Goal: Information Seeking & Learning: Learn about a topic

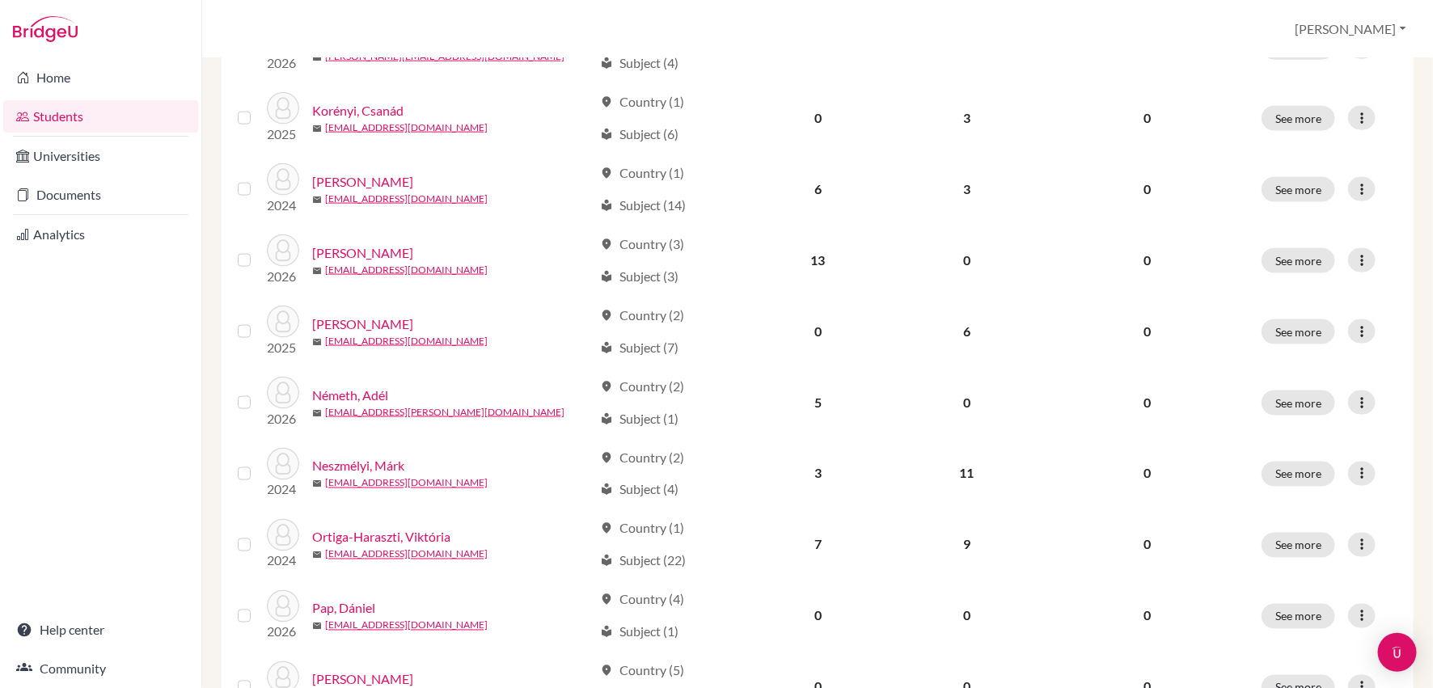
scroll to position [1159, 0]
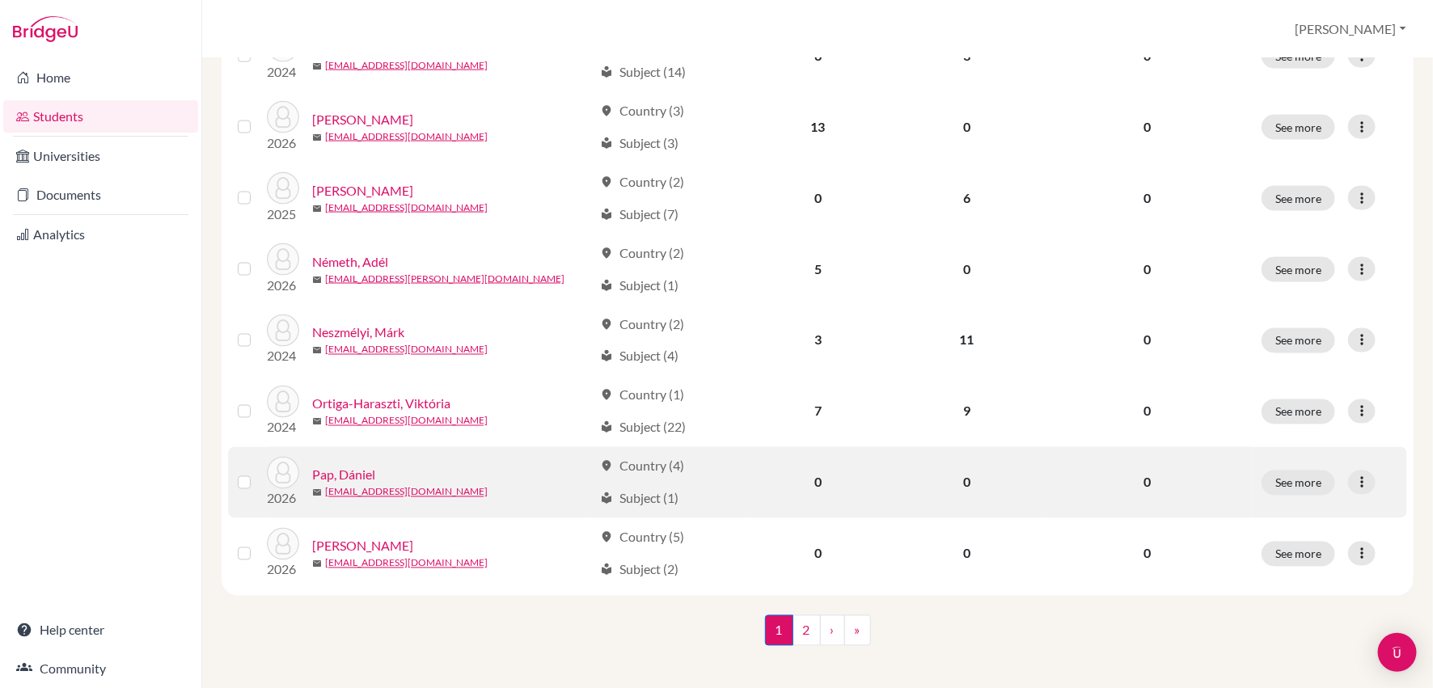
click at [349, 466] on link "Pap, Dániel" at bounding box center [343, 475] width 63 height 19
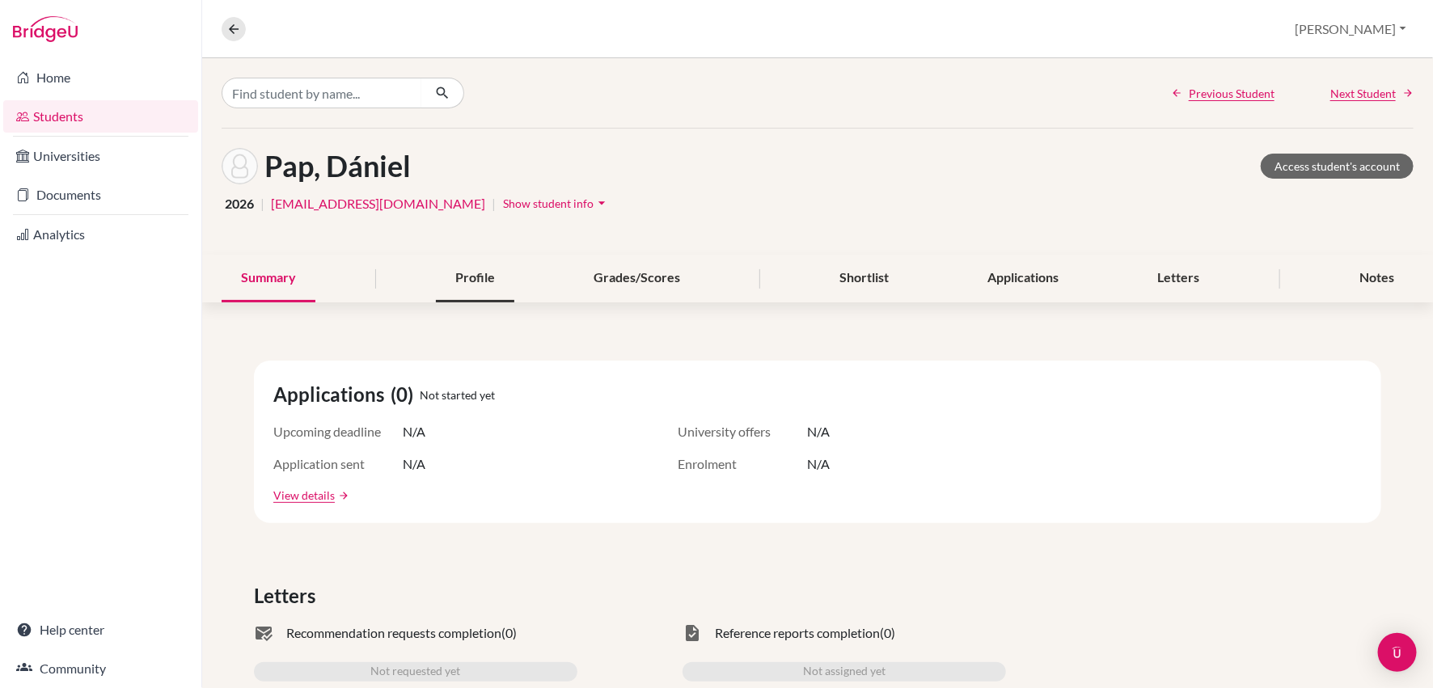
click at [473, 270] on div "Profile" at bounding box center [475, 279] width 78 height 48
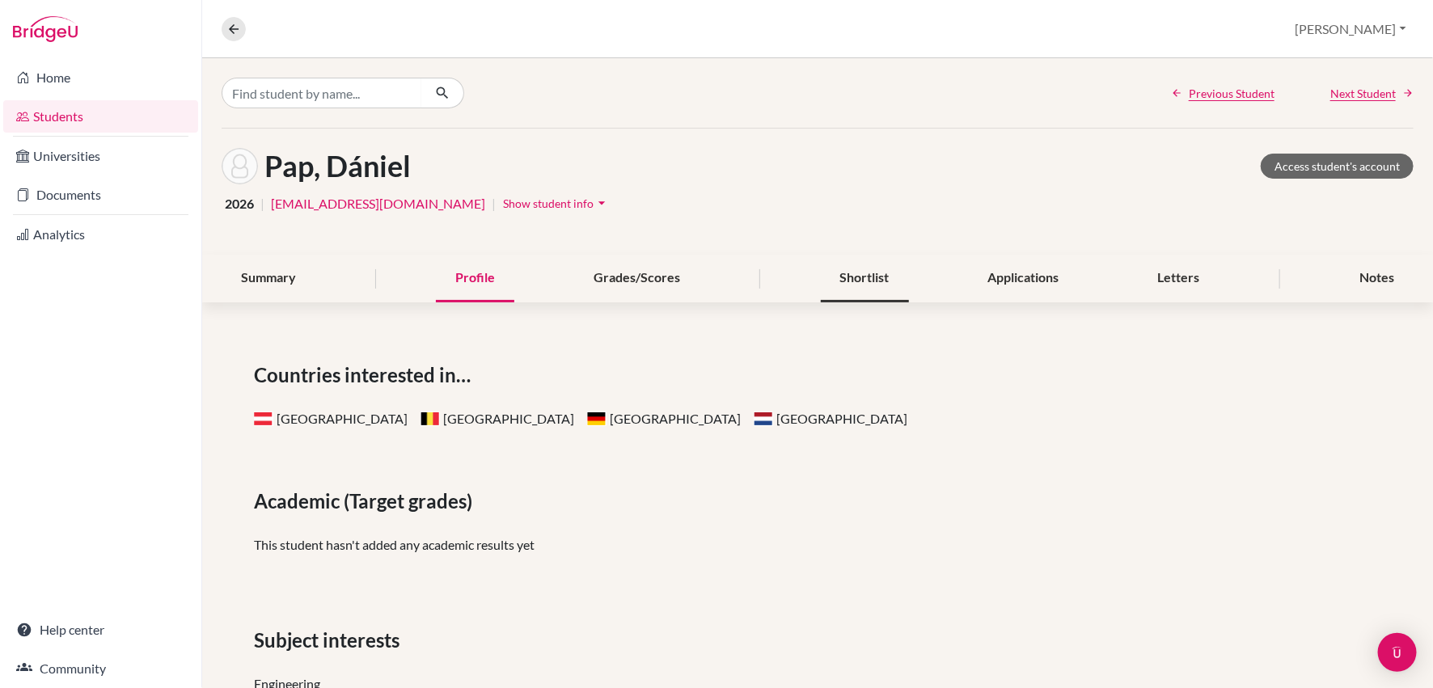
click at [858, 277] on div "Shortlist" at bounding box center [865, 279] width 88 height 48
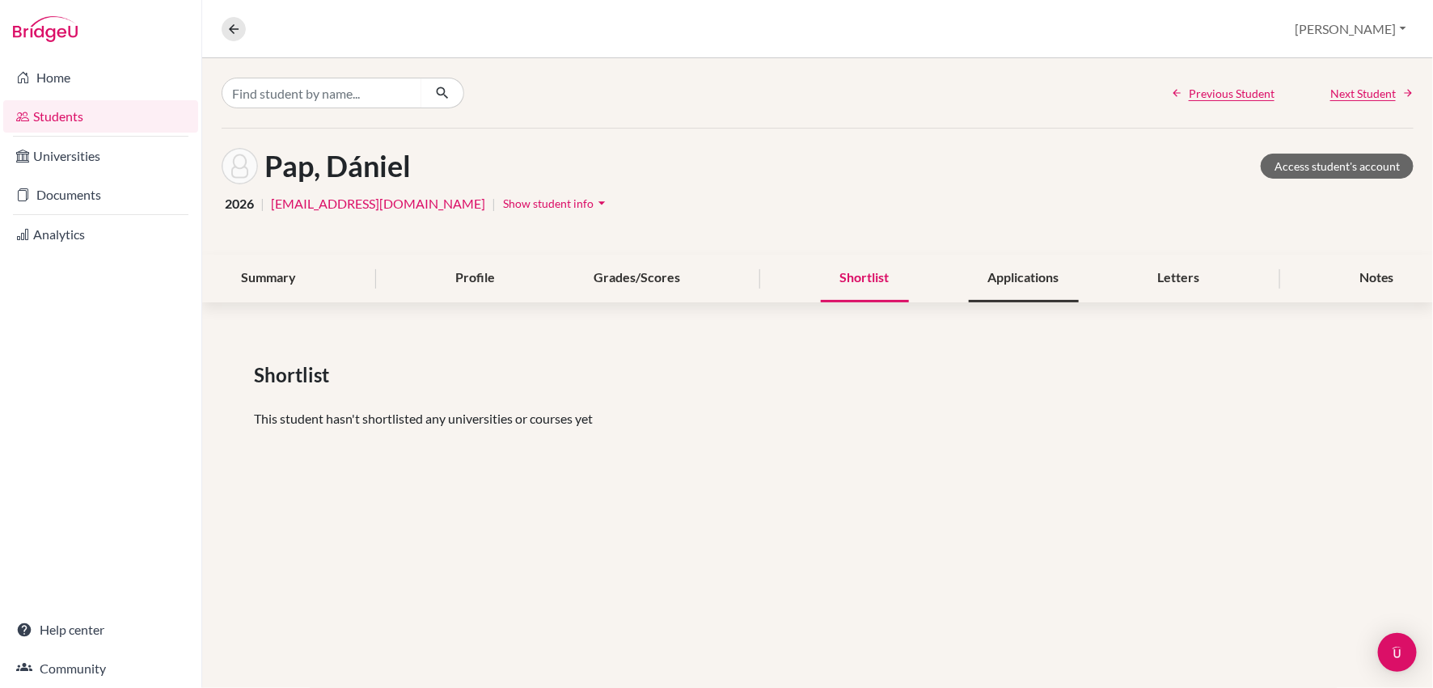
click at [1026, 277] on div "Applications" at bounding box center [1024, 279] width 110 height 48
click at [1153, 274] on div "Letters" at bounding box center [1179, 279] width 81 height 48
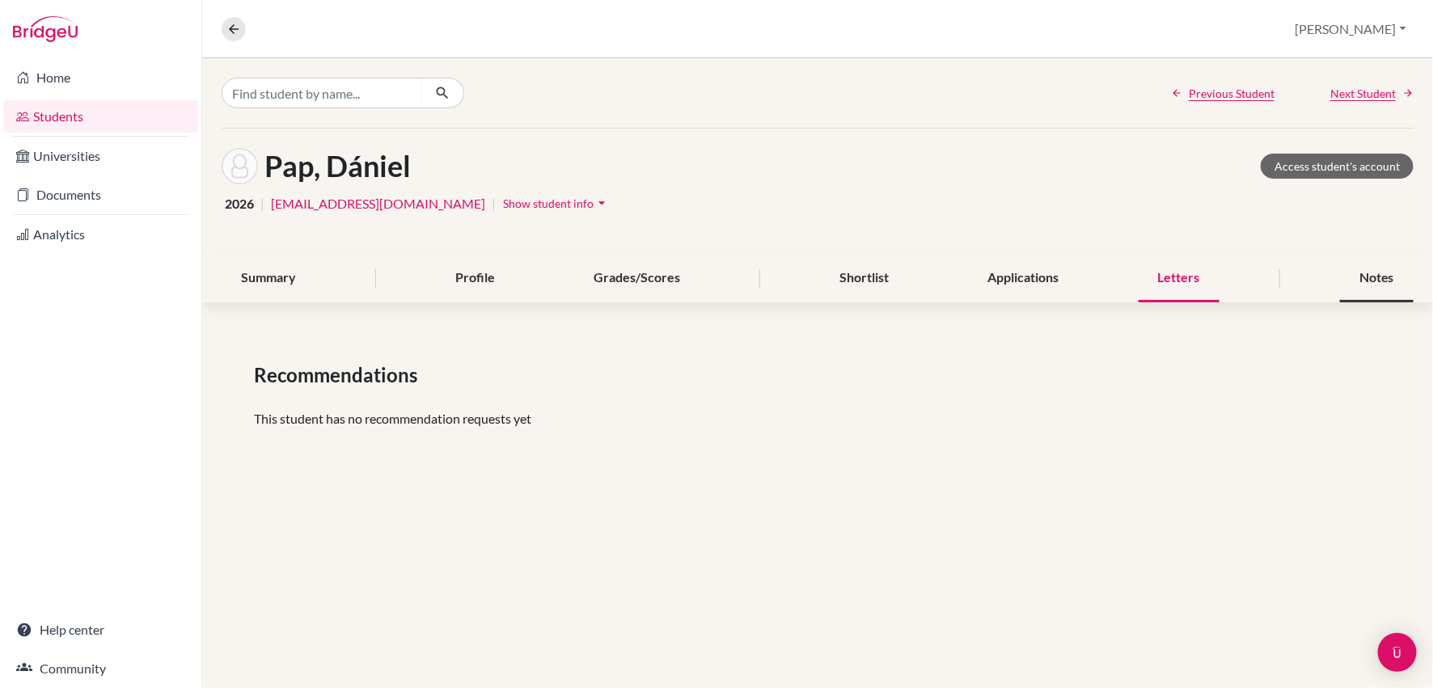
click at [1375, 279] on div "Notes" at bounding box center [1377, 279] width 74 height 48
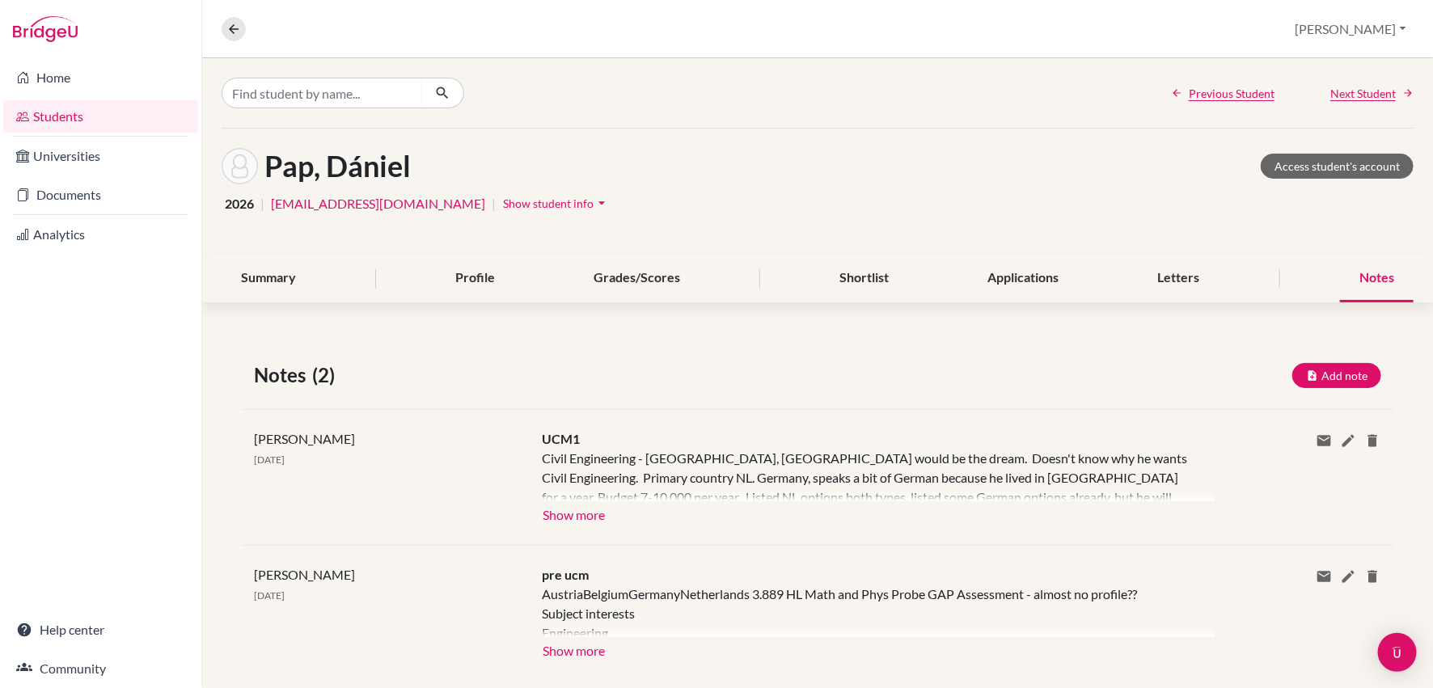
scroll to position [28, 0]
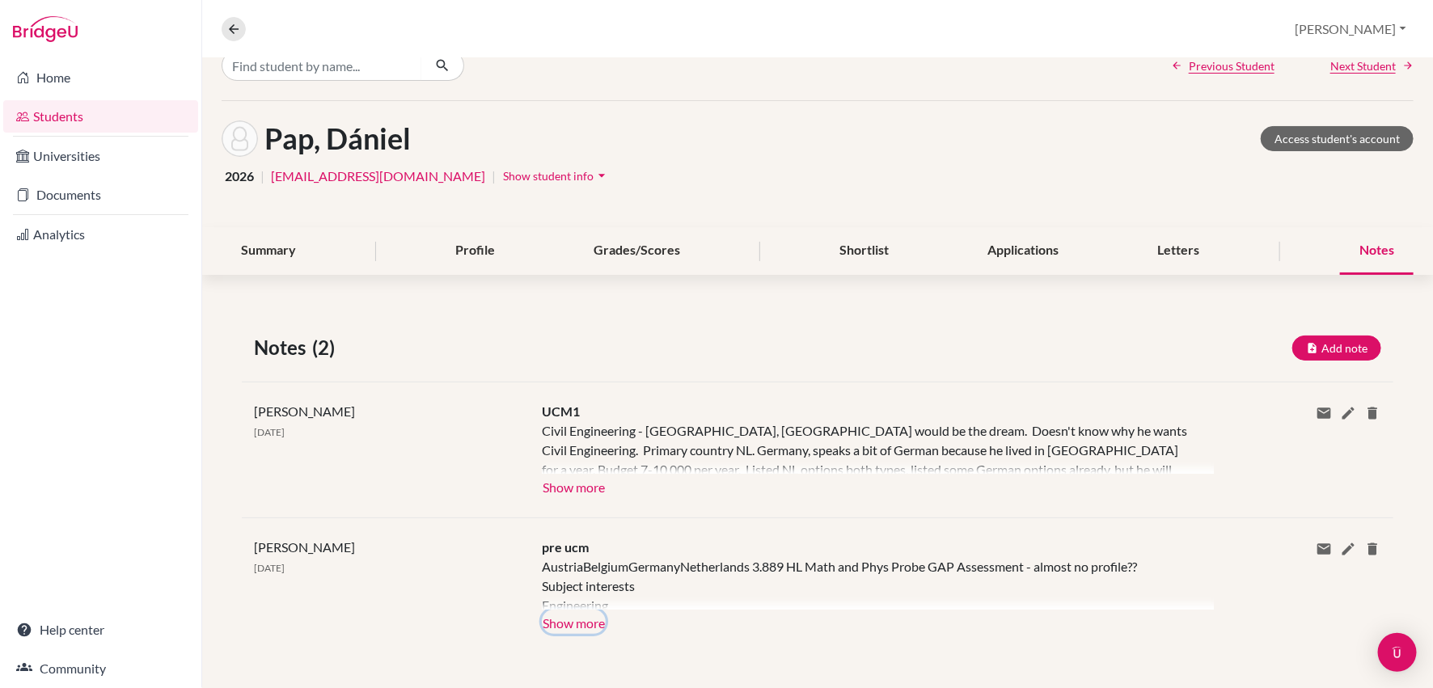
click at [584, 619] on button "Show more" at bounding box center [574, 622] width 64 height 24
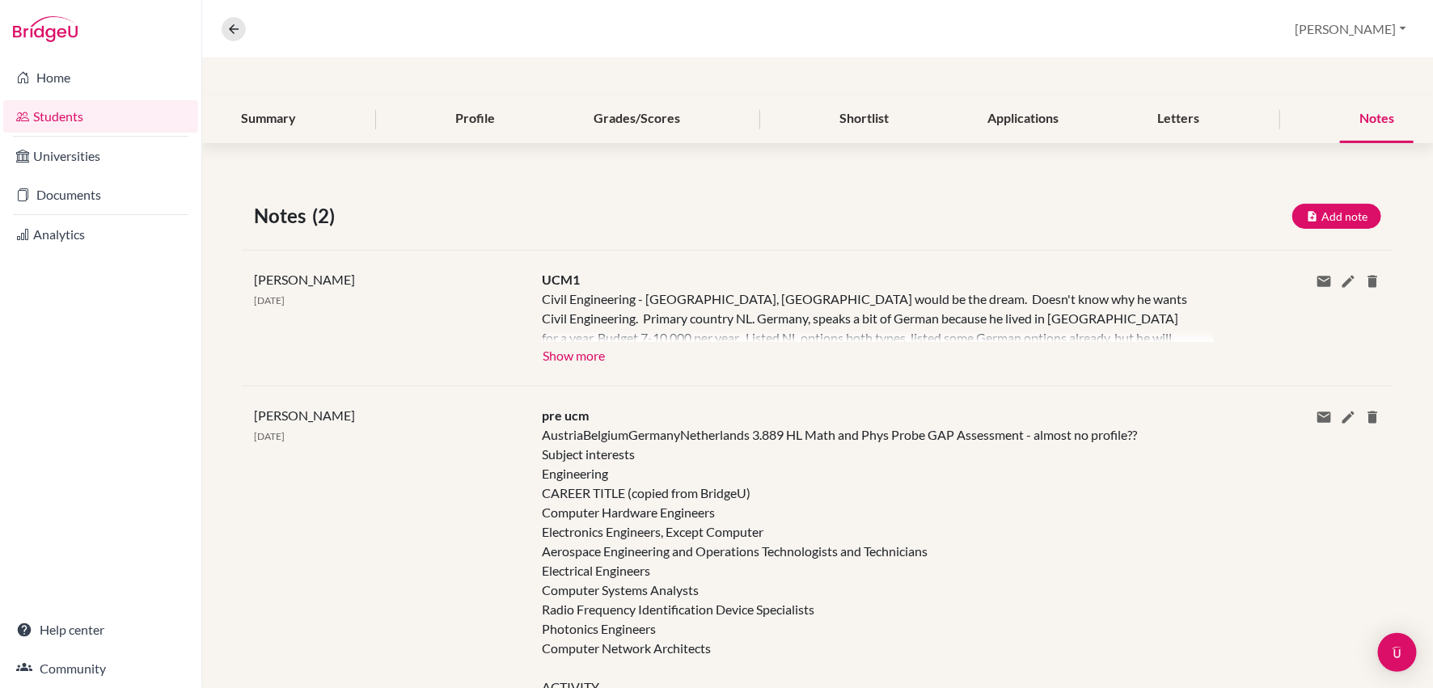
scroll to position [158, 0]
click at [588, 356] on button "Show more" at bounding box center [574, 356] width 64 height 24
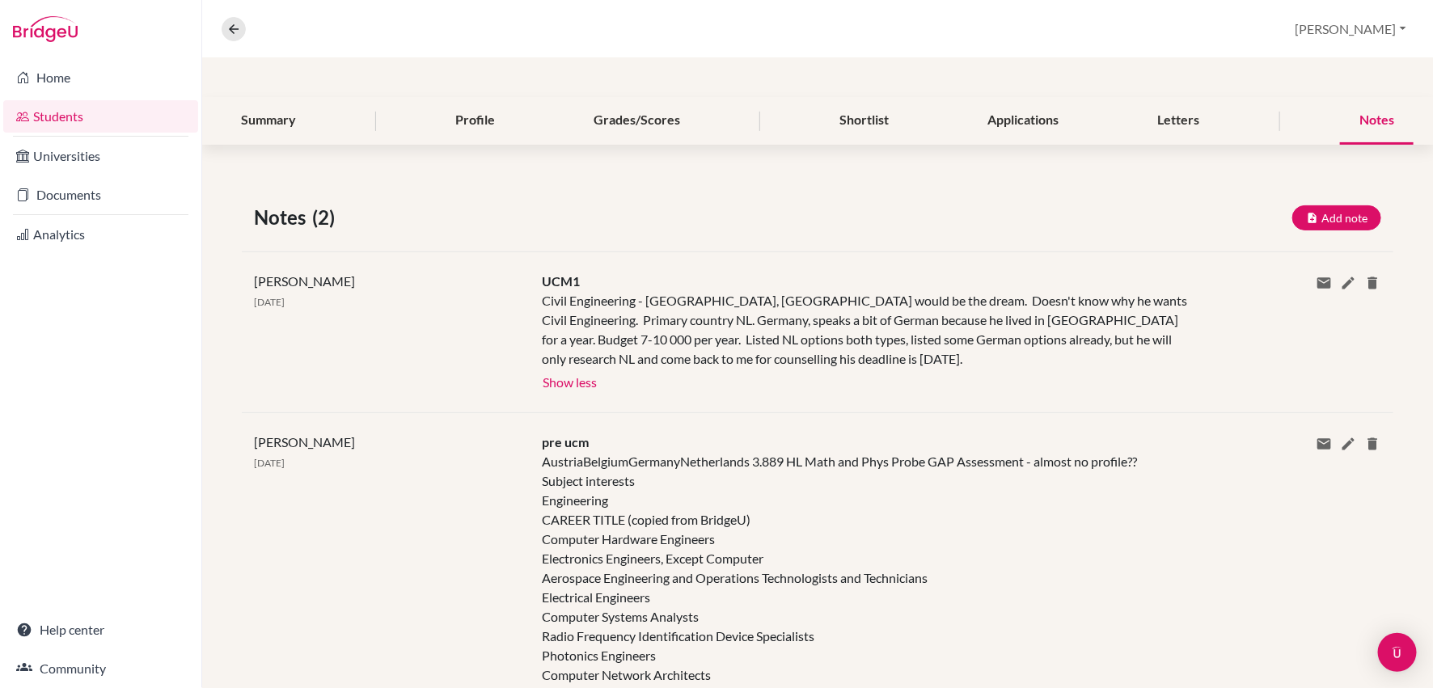
scroll to position [0, 0]
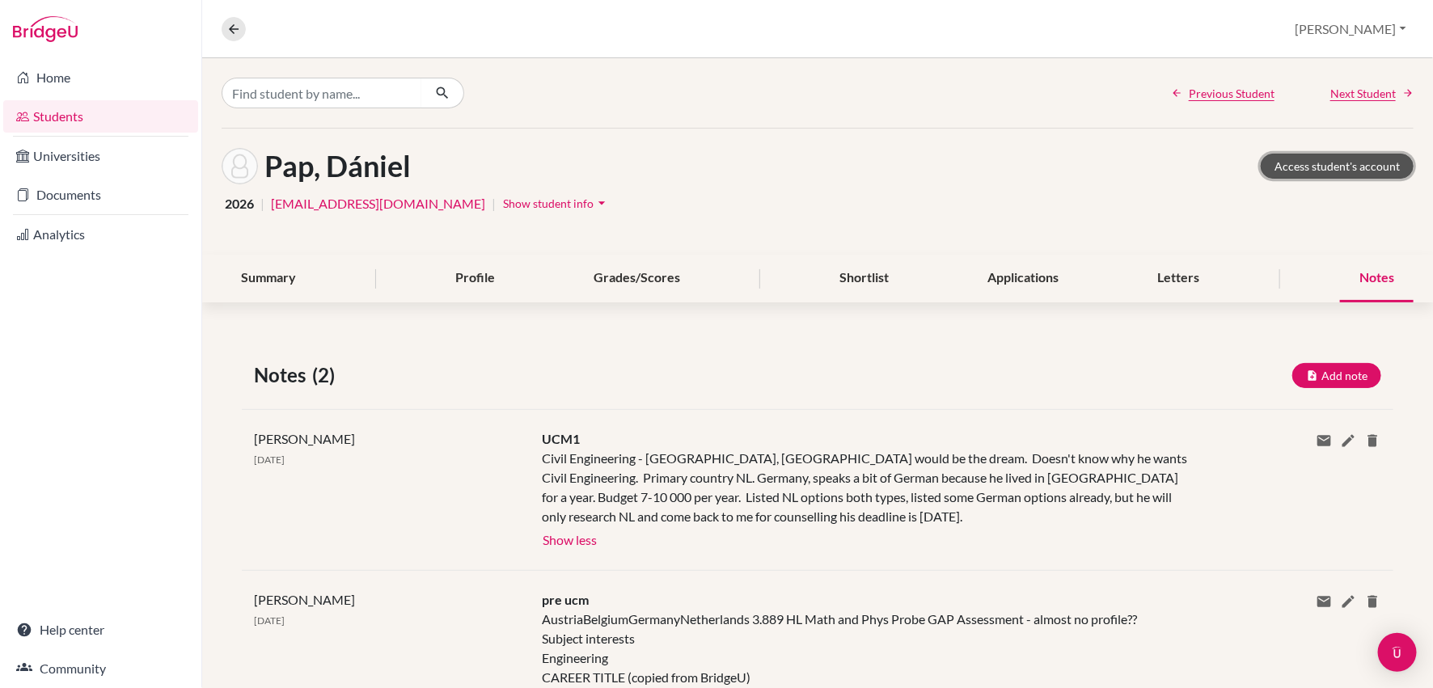
click at [1336, 161] on link "Access student's account" at bounding box center [1337, 166] width 153 height 25
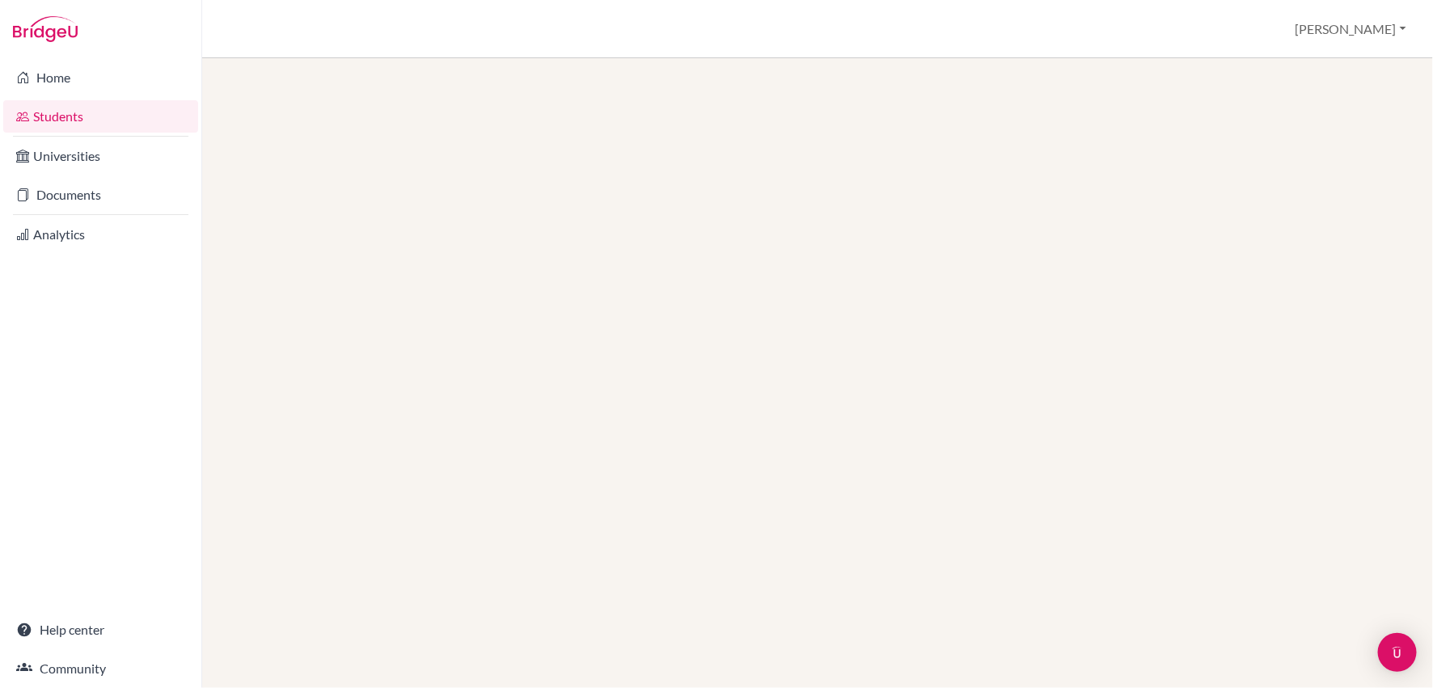
click at [74, 113] on link "Students" at bounding box center [100, 116] width 195 height 32
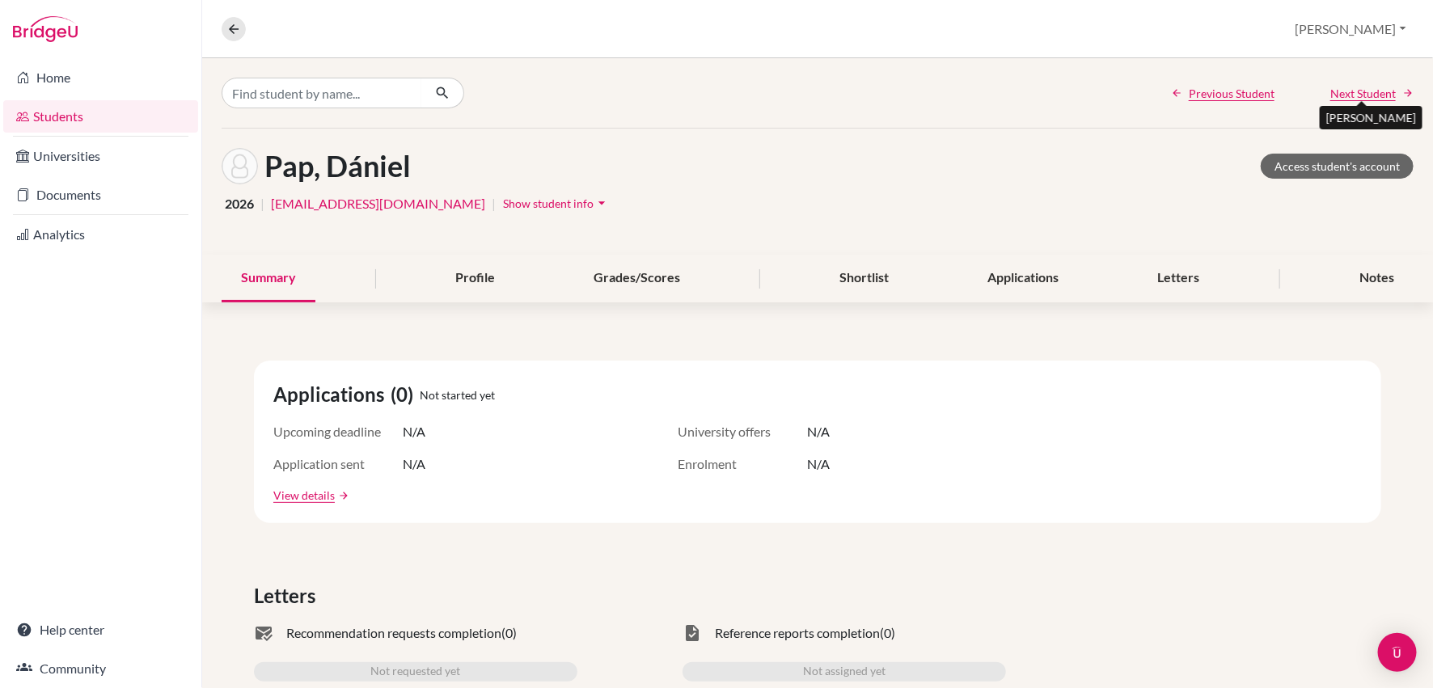
click at [1366, 91] on span "Next Student" at bounding box center [1364, 93] width 66 height 17
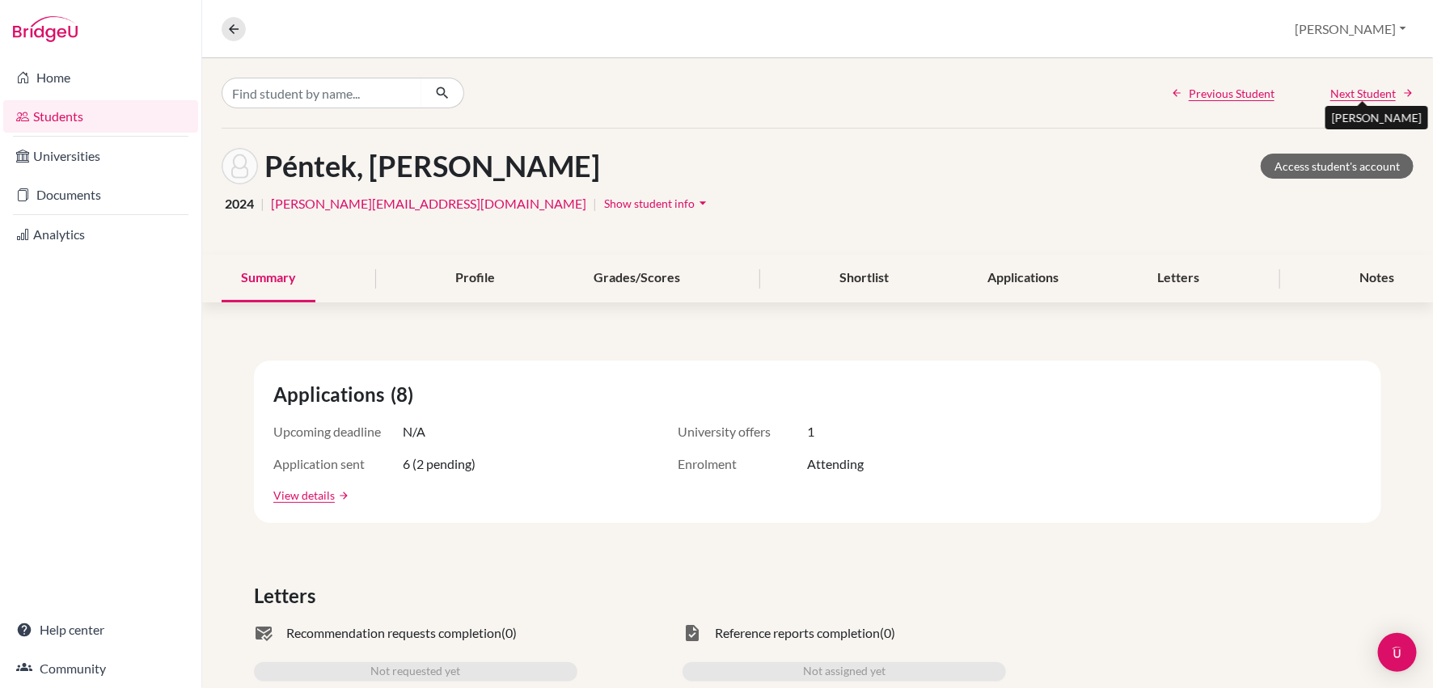
click at [1366, 91] on span "Next Student" at bounding box center [1364, 93] width 66 height 17
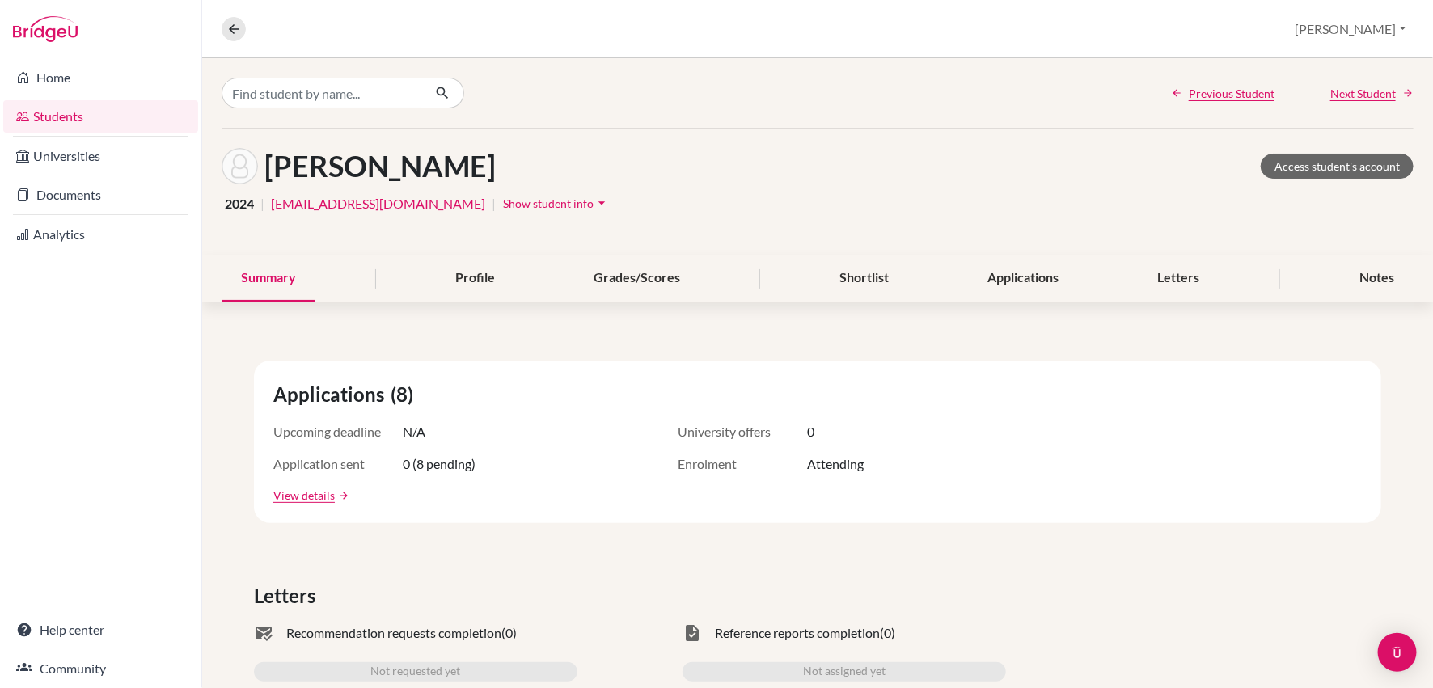
click at [68, 112] on link "Students" at bounding box center [100, 116] width 195 height 32
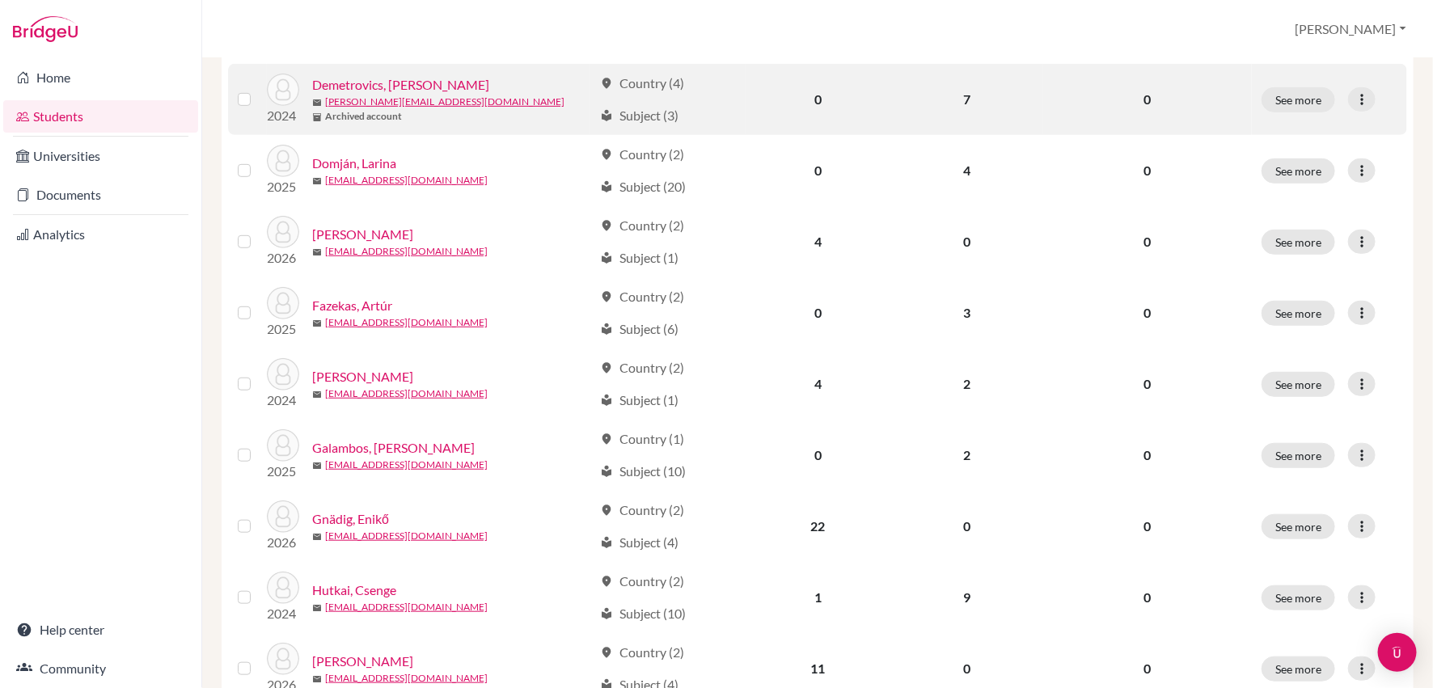
scroll to position [1159, 0]
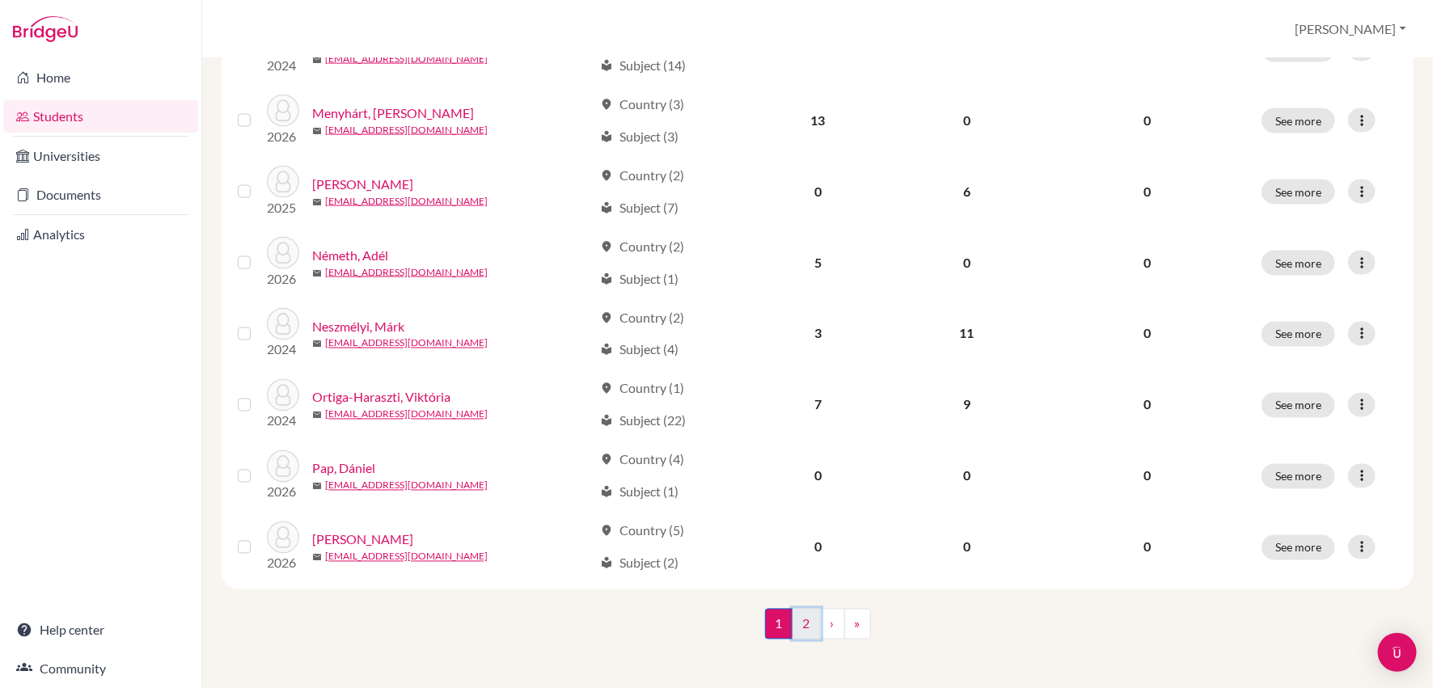
click at [805, 622] on link "2" at bounding box center [807, 624] width 28 height 31
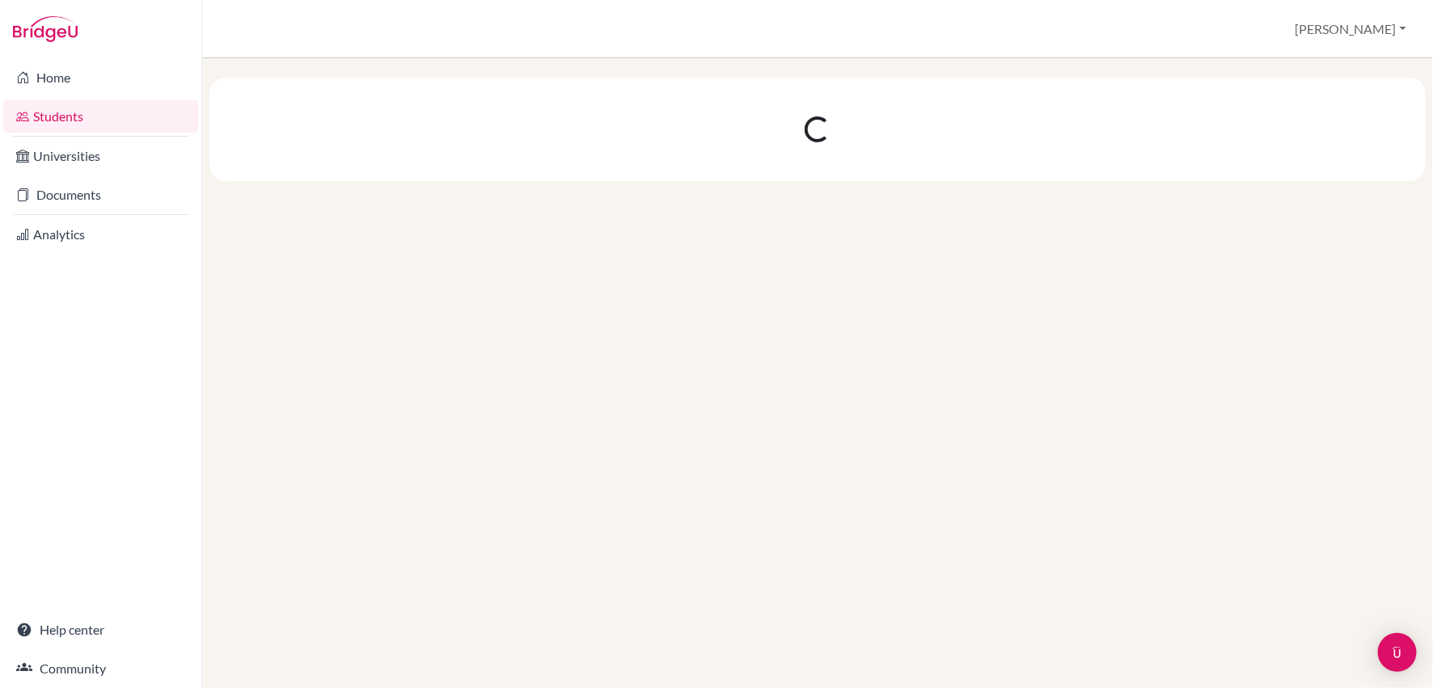
scroll to position [0, 0]
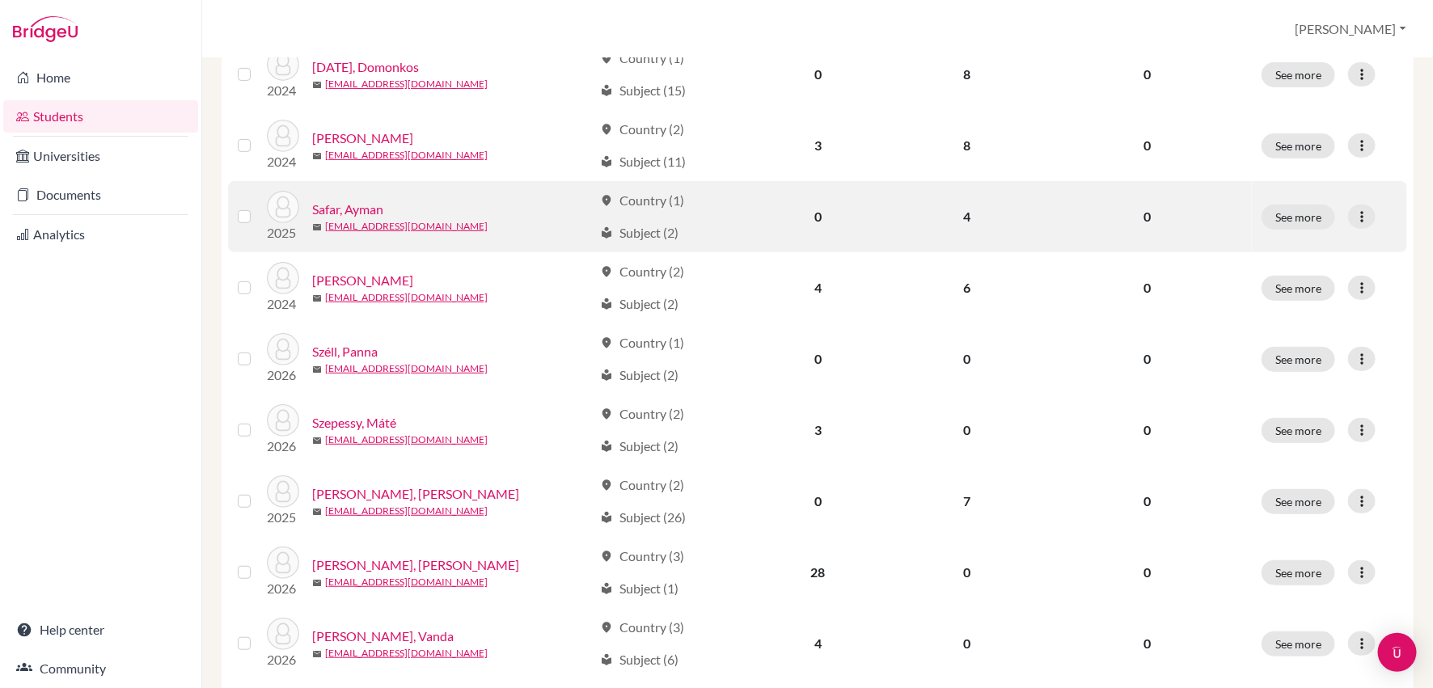
scroll to position [296, 0]
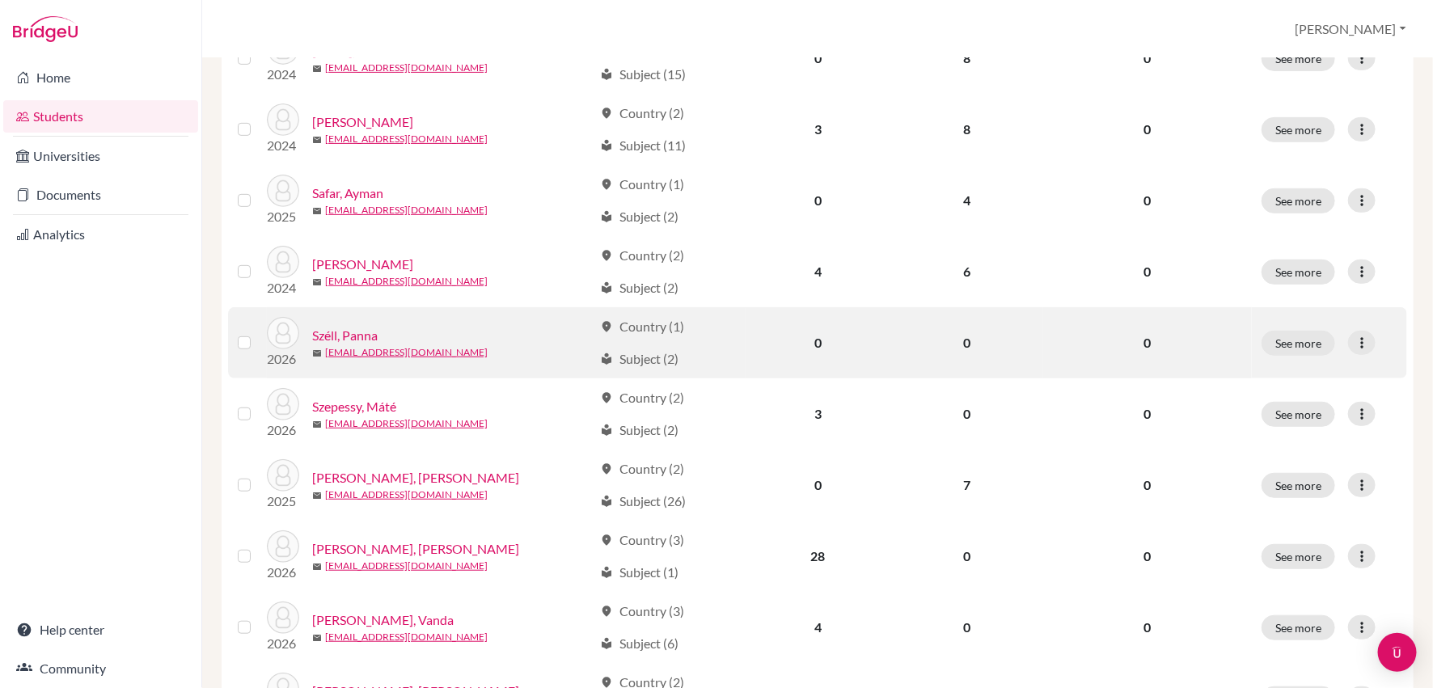
click at [364, 334] on link "Széll, Panna" at bounding box center [345, 335] width 66 height 19
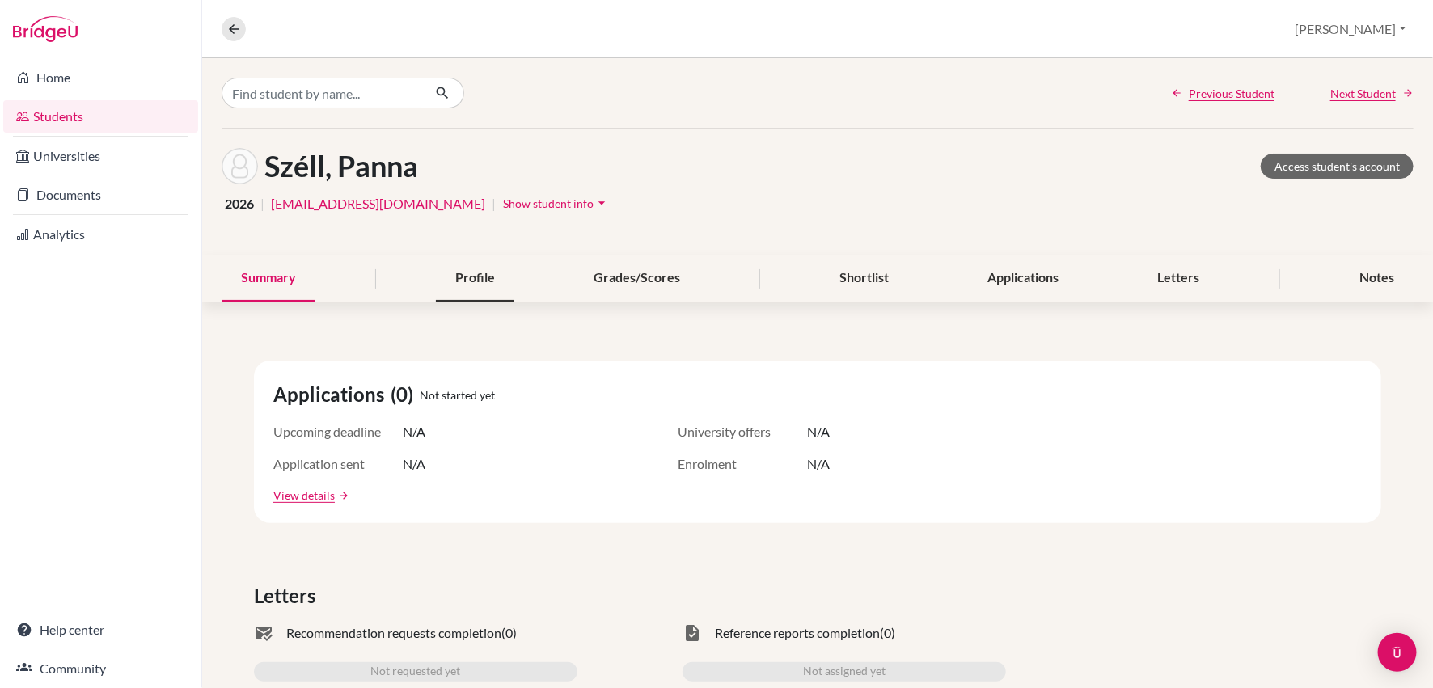
click at [464, 292] on div "Profile" at bounding box center [475, 279] width 78 height 48
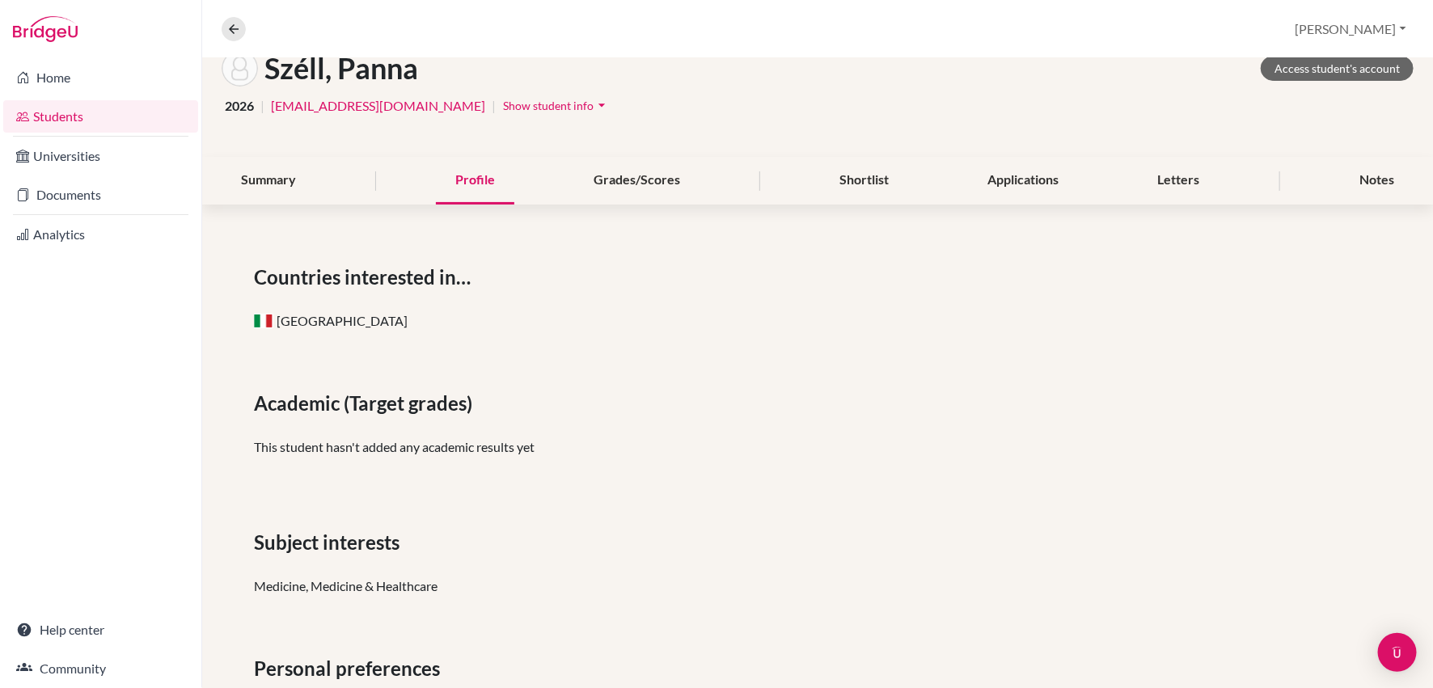
scroll to position [49, 0]
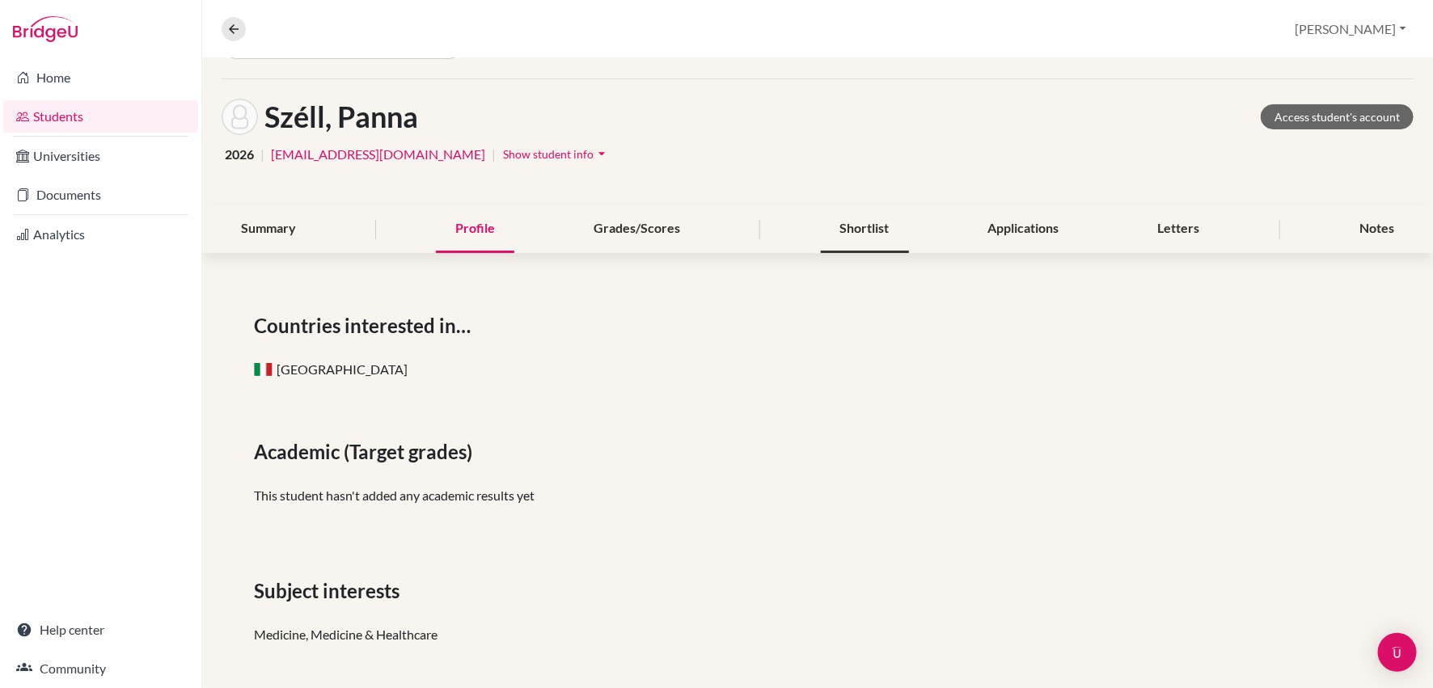
click at [861, 240] on div "Shortlist" at bounding box center [865, 229] width 88 height 48
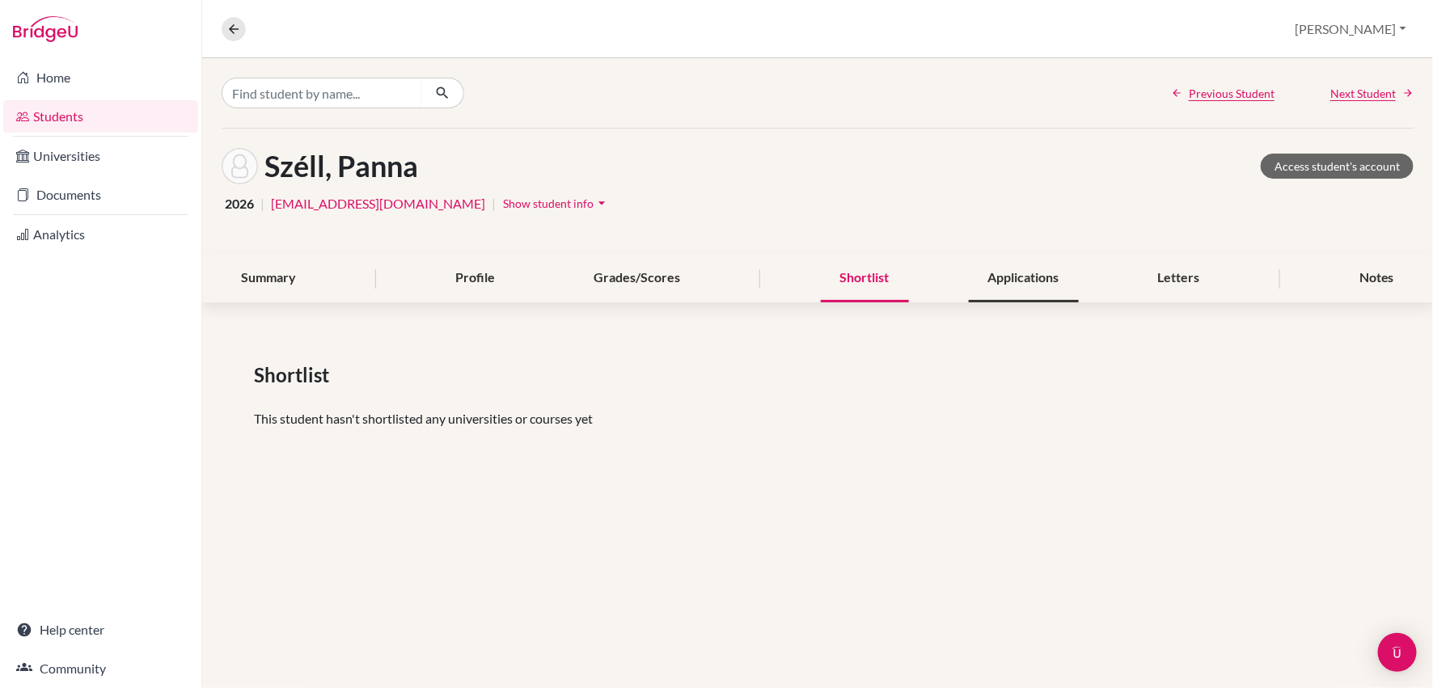
click at [1014, 274] on div "Applications" at bounding box center [1024, 279] width 110 height 48
click at [1353, 271] on div "Notes" at bounding box center [1377, 279] width 74 height 48
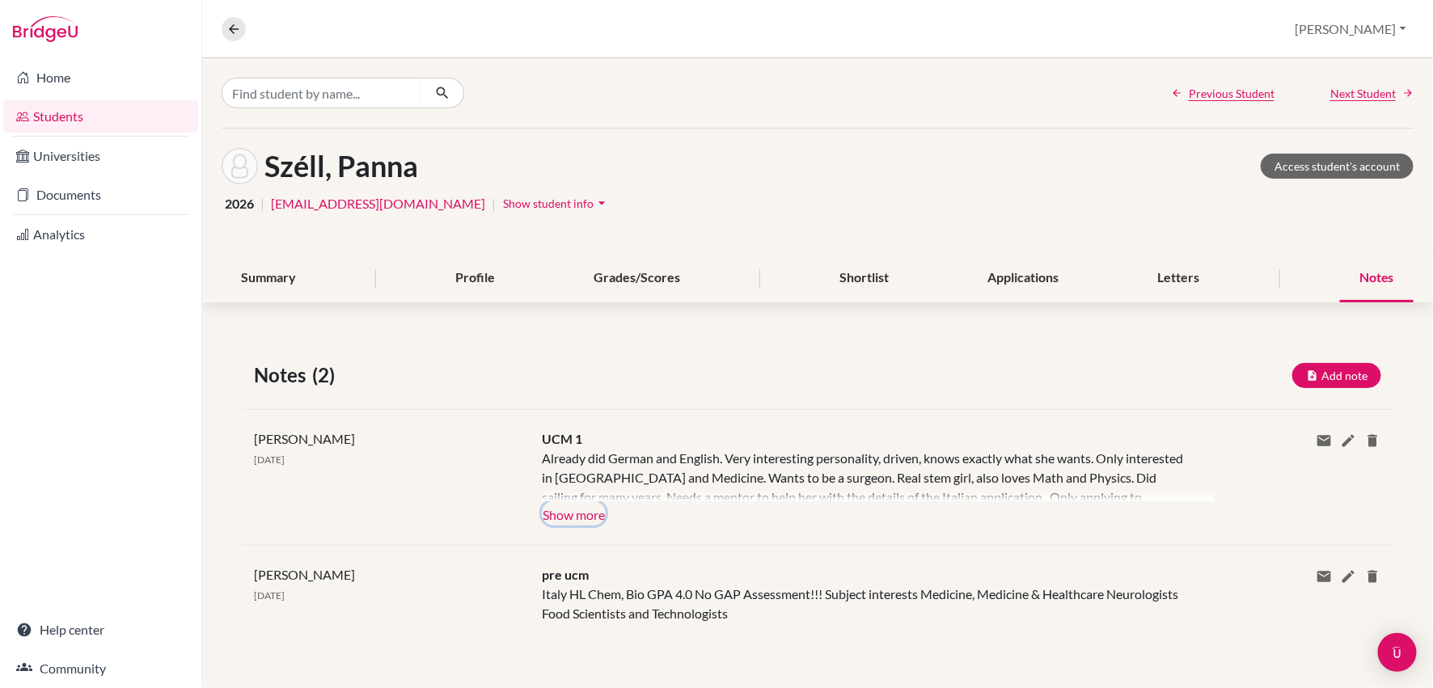
click at [562, 514] on button "Show more" at bounding box center [574, 514] width 64 height 24
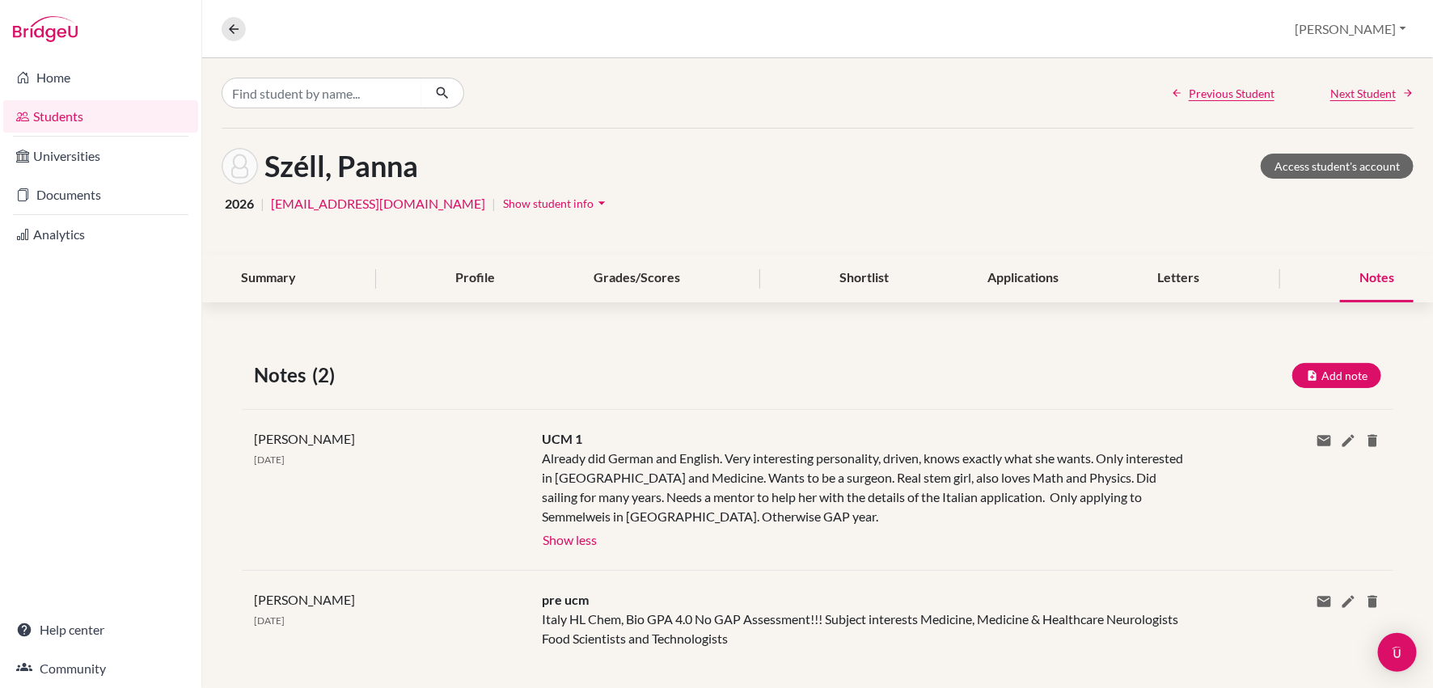
scroll to position [15, 0]
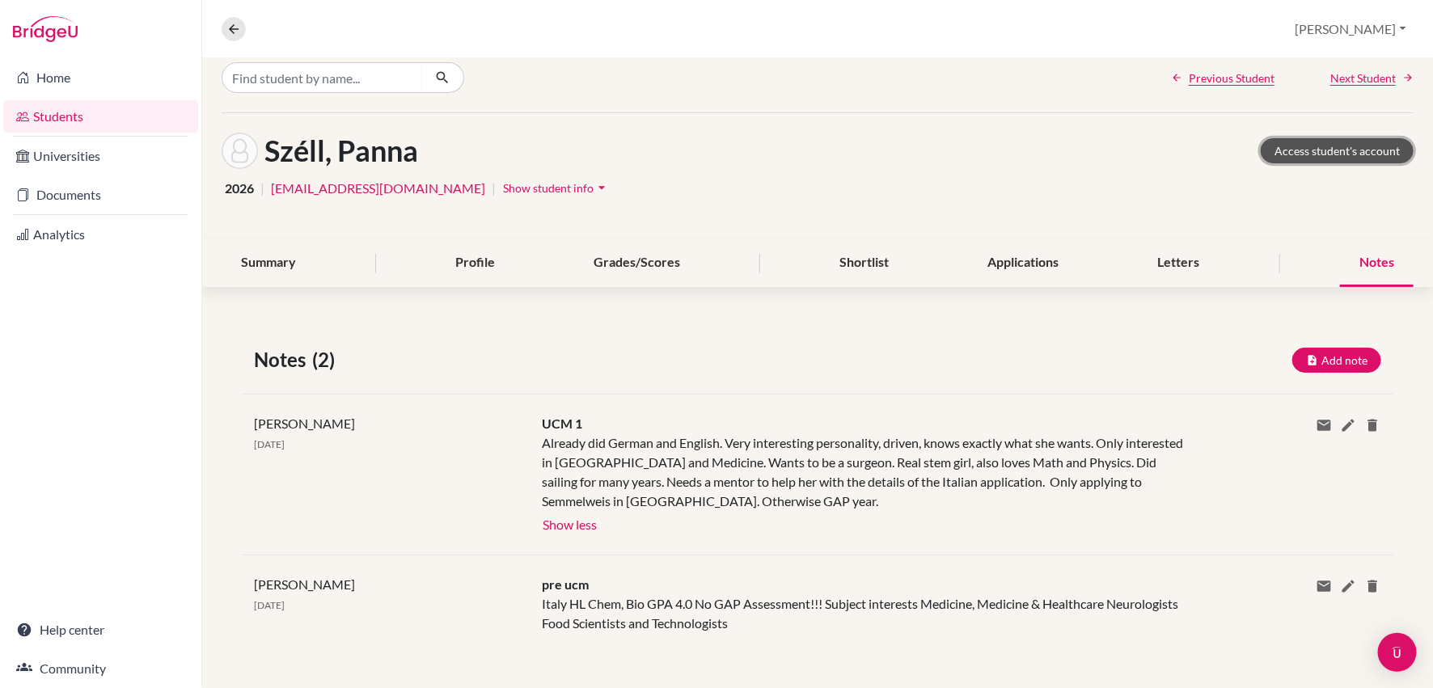
click at [1334, 145] on link "Access student's account" at bounding box center [1337, 150] width 153 height 25
